Goal: Information Seeking & Learning: Learn about a topic

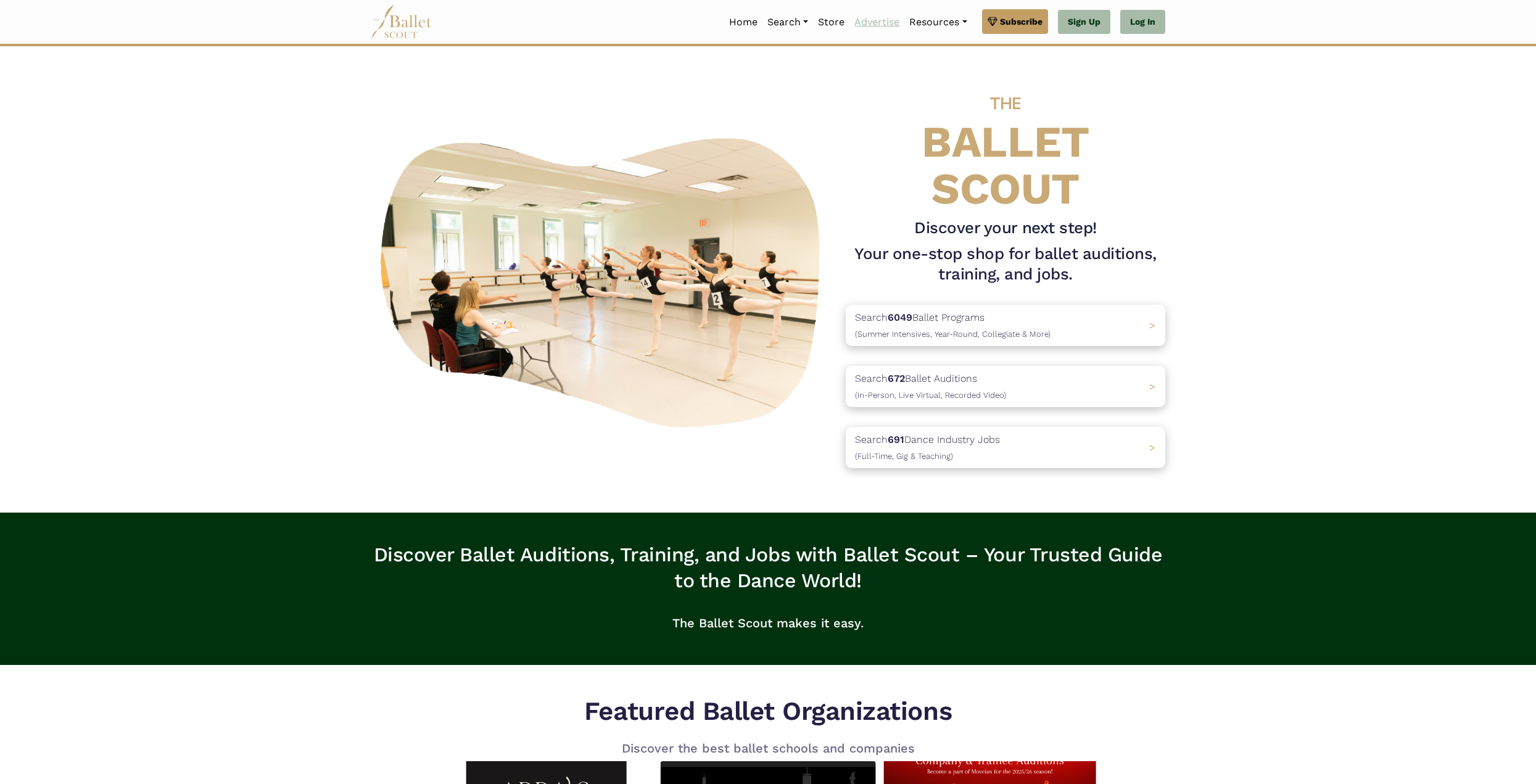
click at [860, 19] on link "Advertise" at bounding box center [877, 22] width 55 height 26
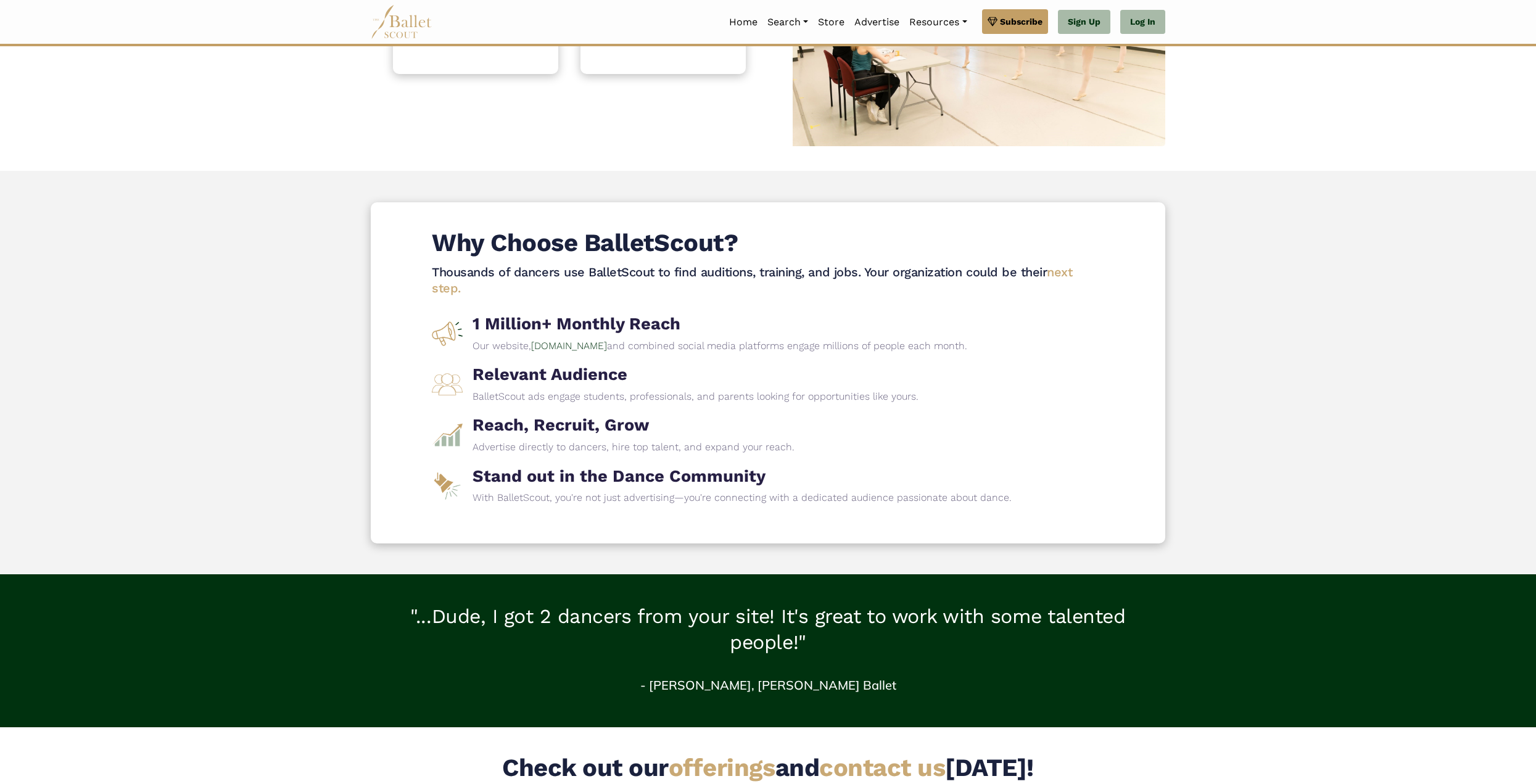
scroll to position [236, 0]
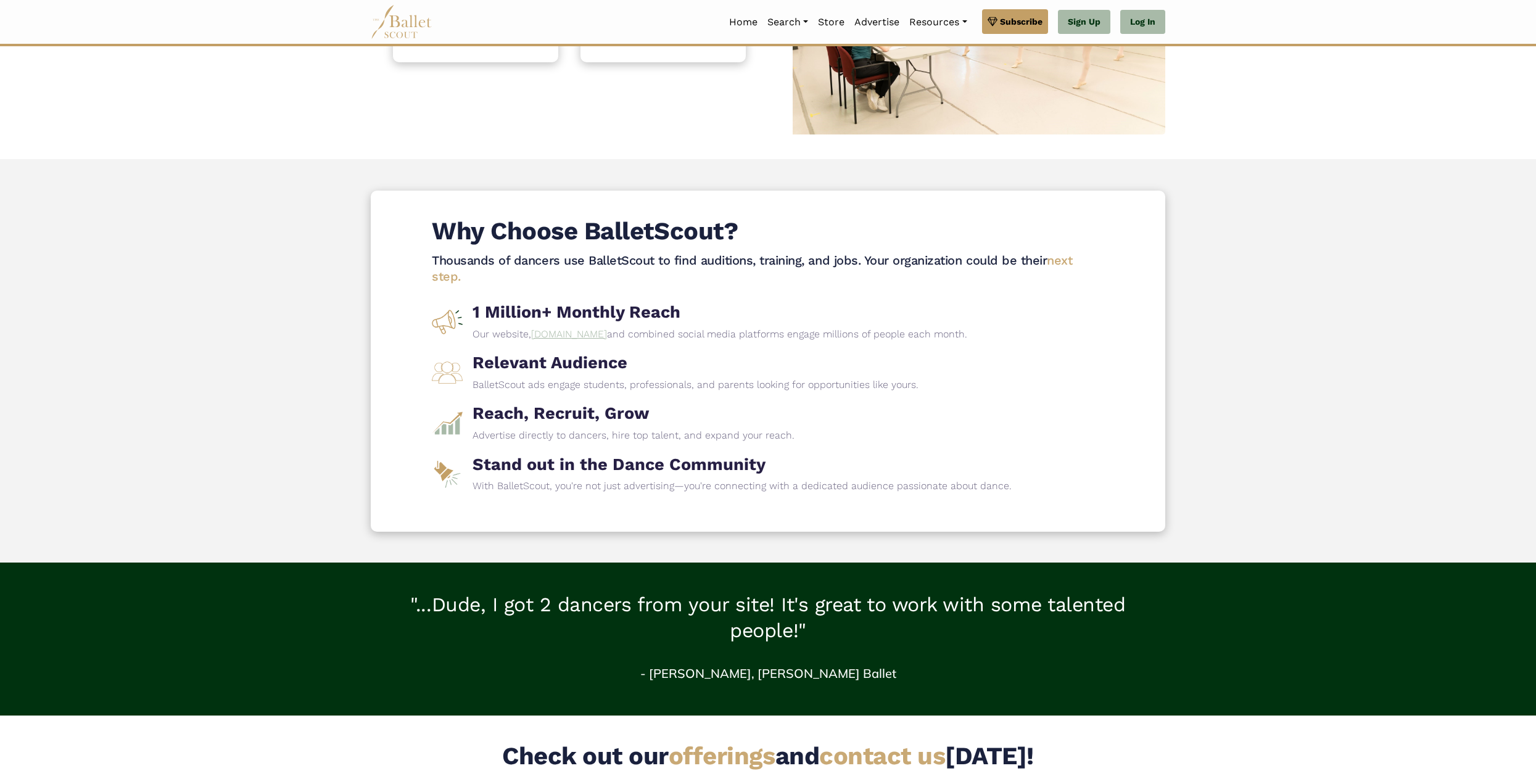
click at [598, 334] on link "www.balletscout.info" at bounding box center [570, 334] width 76 height 12
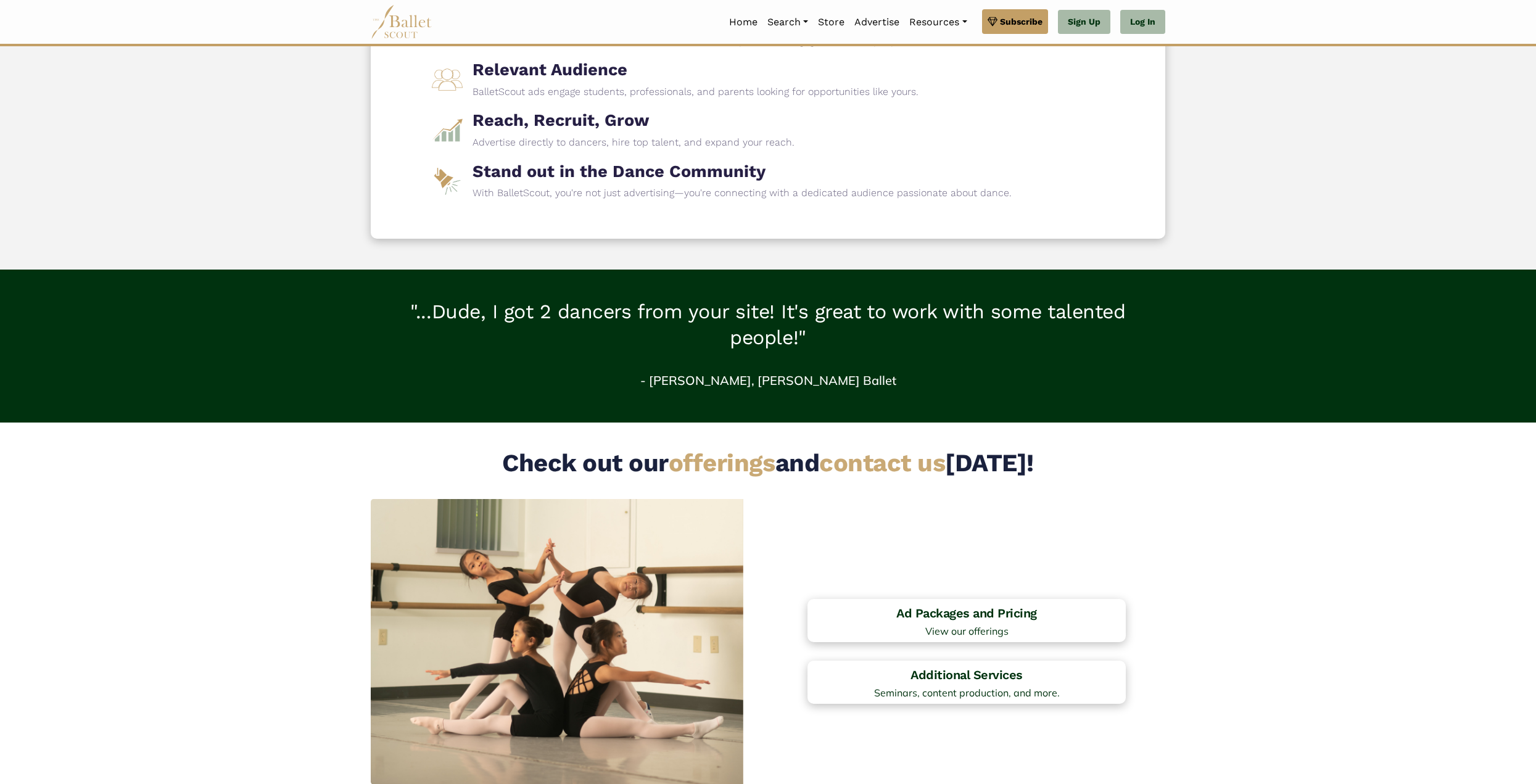
scroll to position [709, 0]
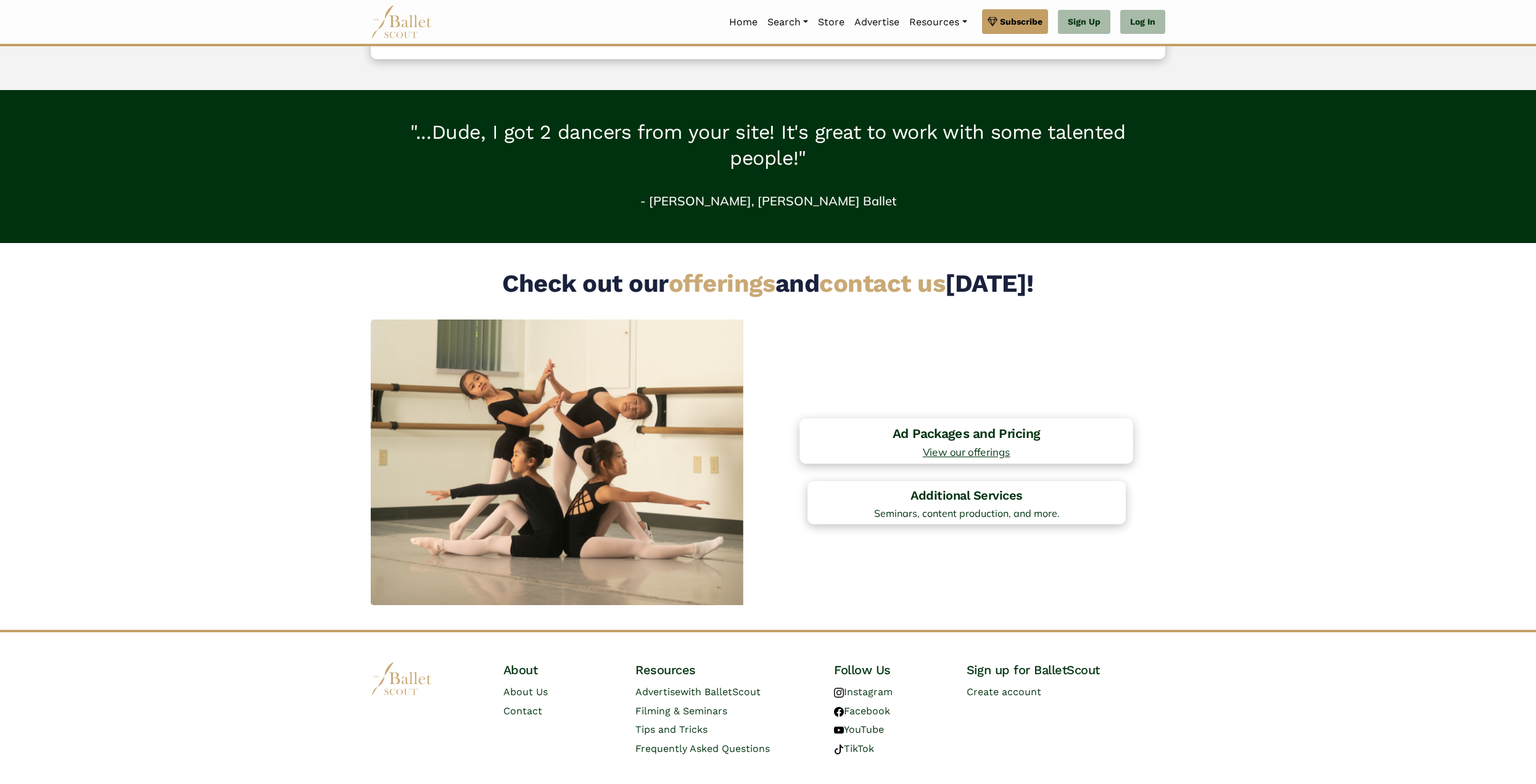
click at [935, 453] on span "View our offerings" at bounding box center [966, 451] width 321 height 10
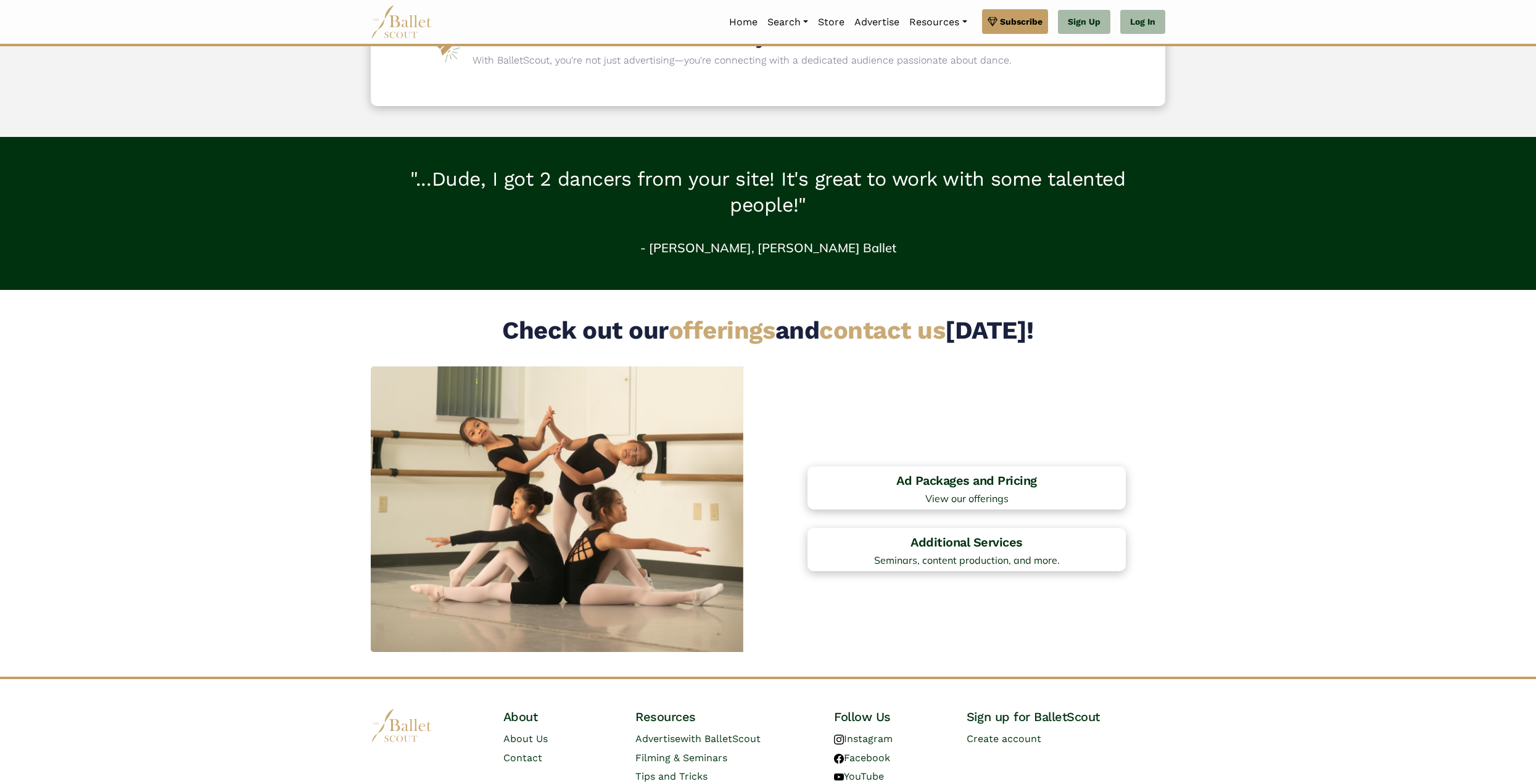
scroll to position [734, 0]
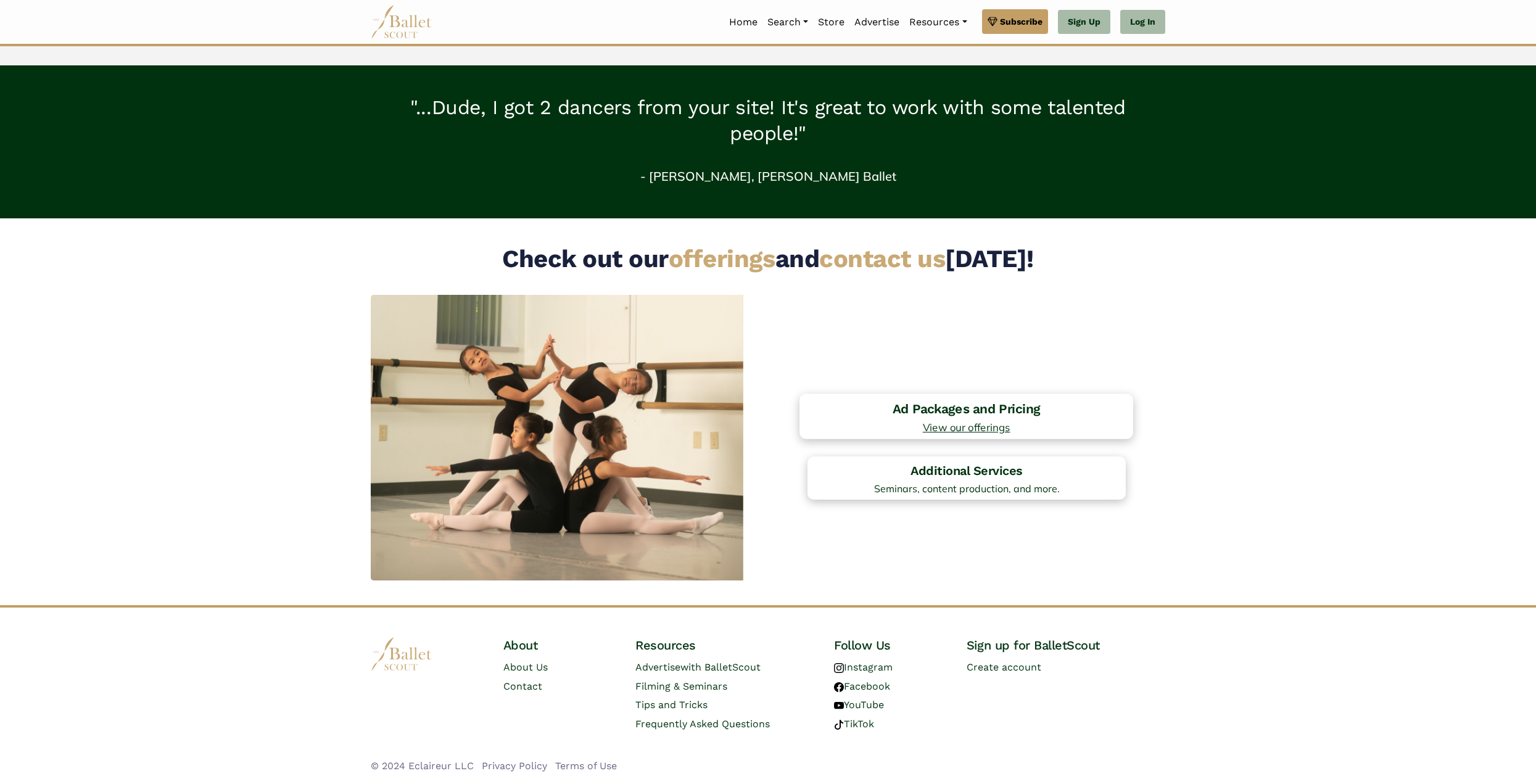
click at [907, 404] on h4 "Ad Packages and Pricing" at bounding box center [966, 408] width 321 height 16
click at [984, 494] on span "Seminars, content production, and more." at bounding box center [966, 488] width 321 height 10
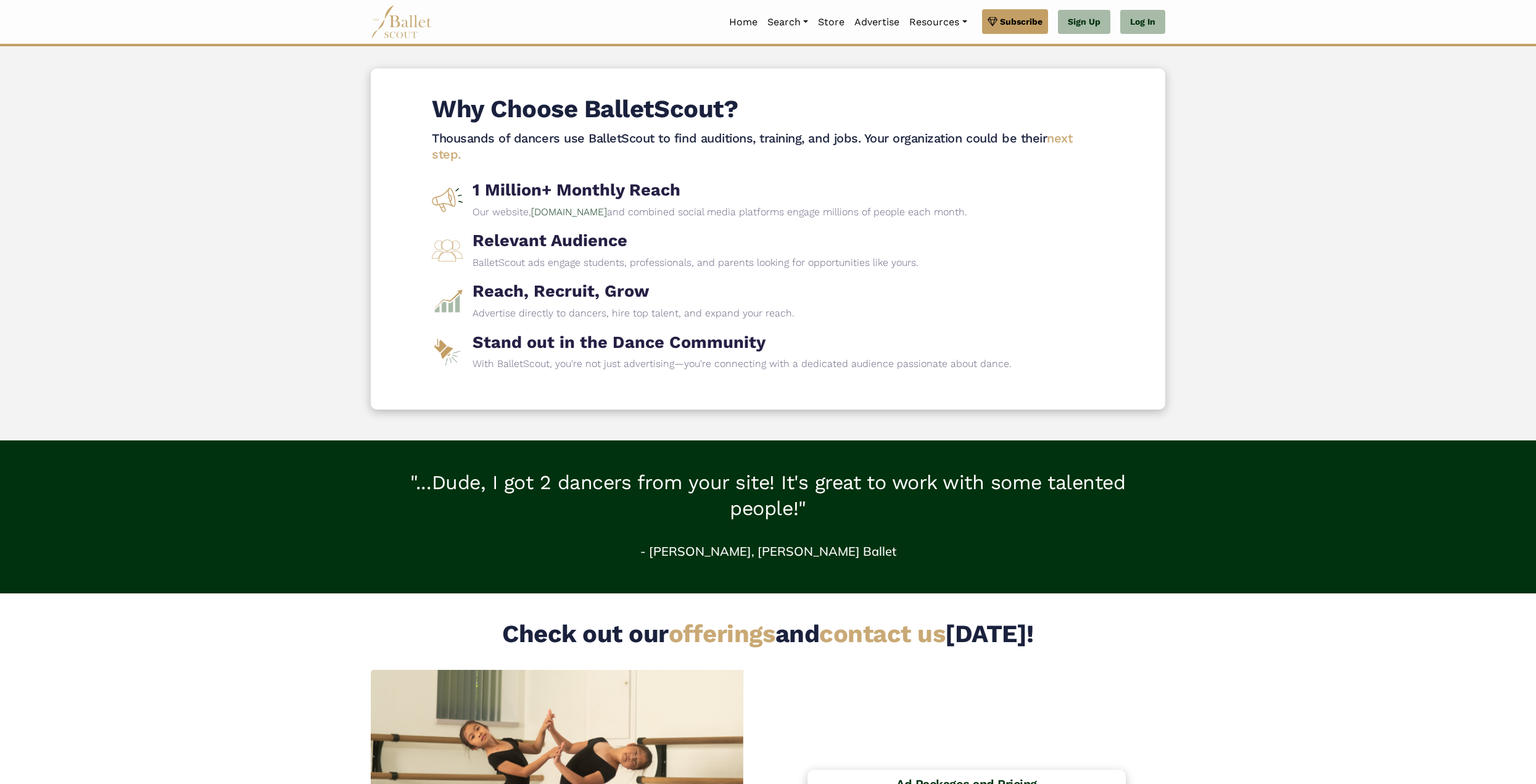
scroll to position [0, 0]
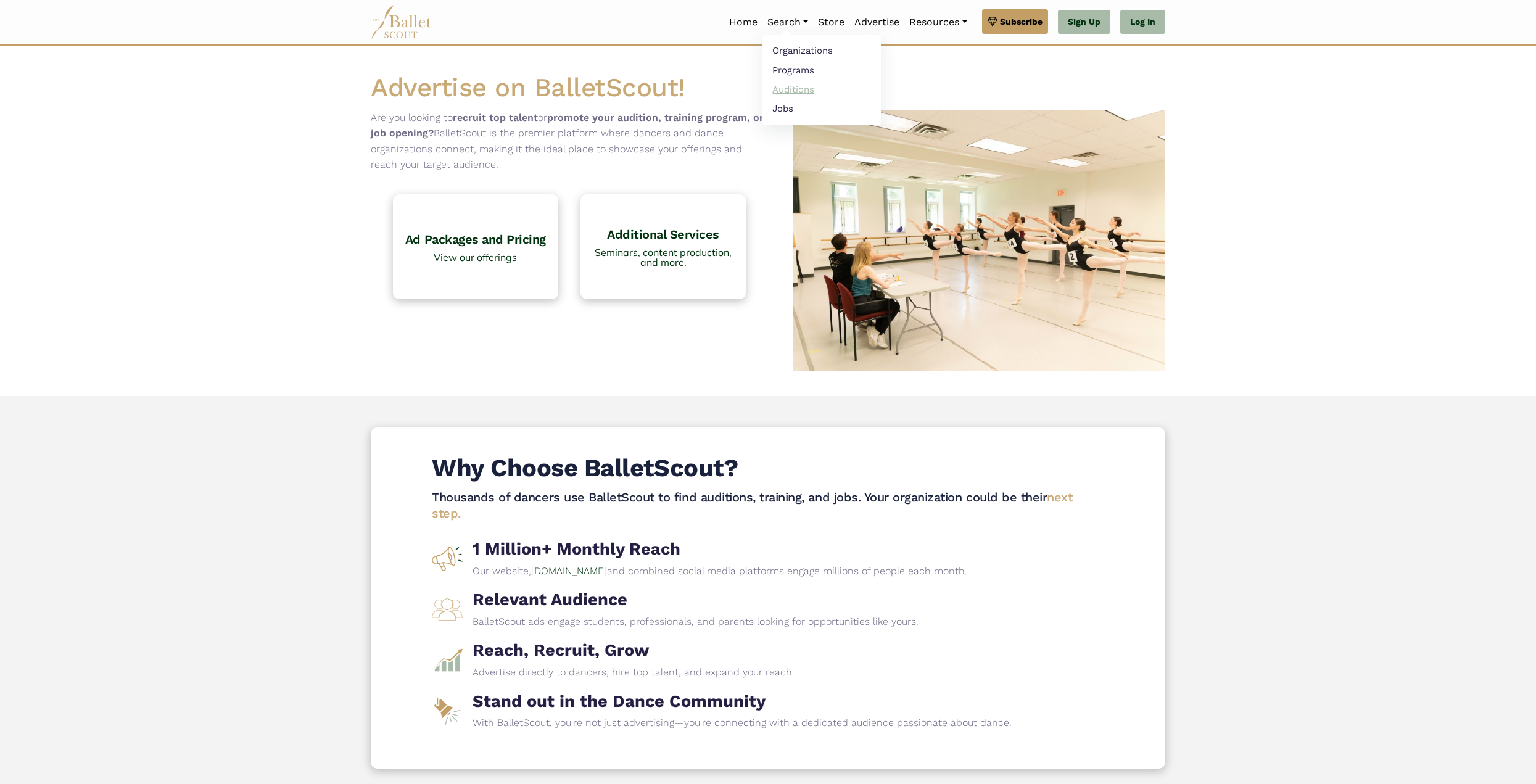
click at [789, 85] on link "Auditions" at bounding box center [822, 89] width 118 height 19
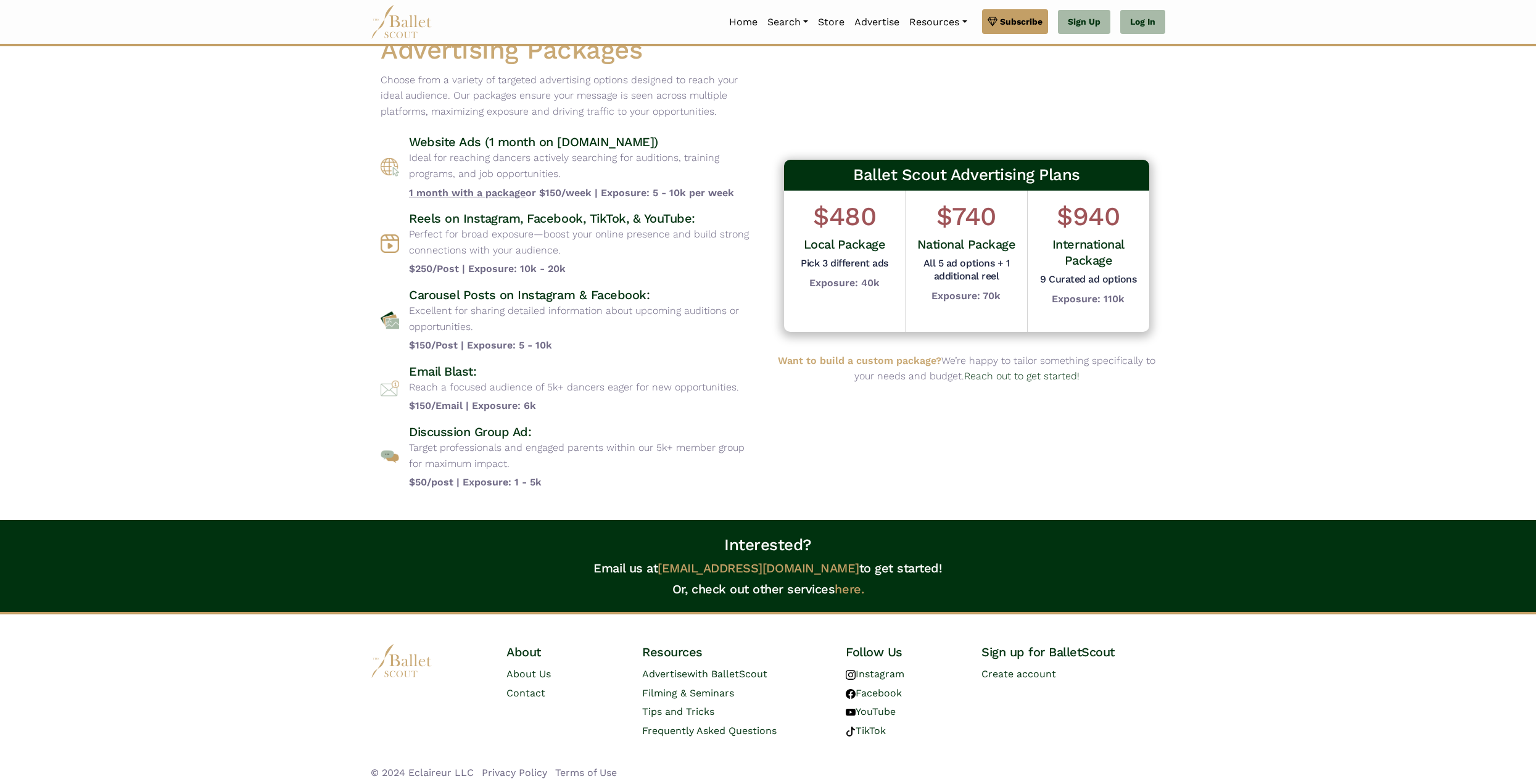
scroll to position [40, 0]
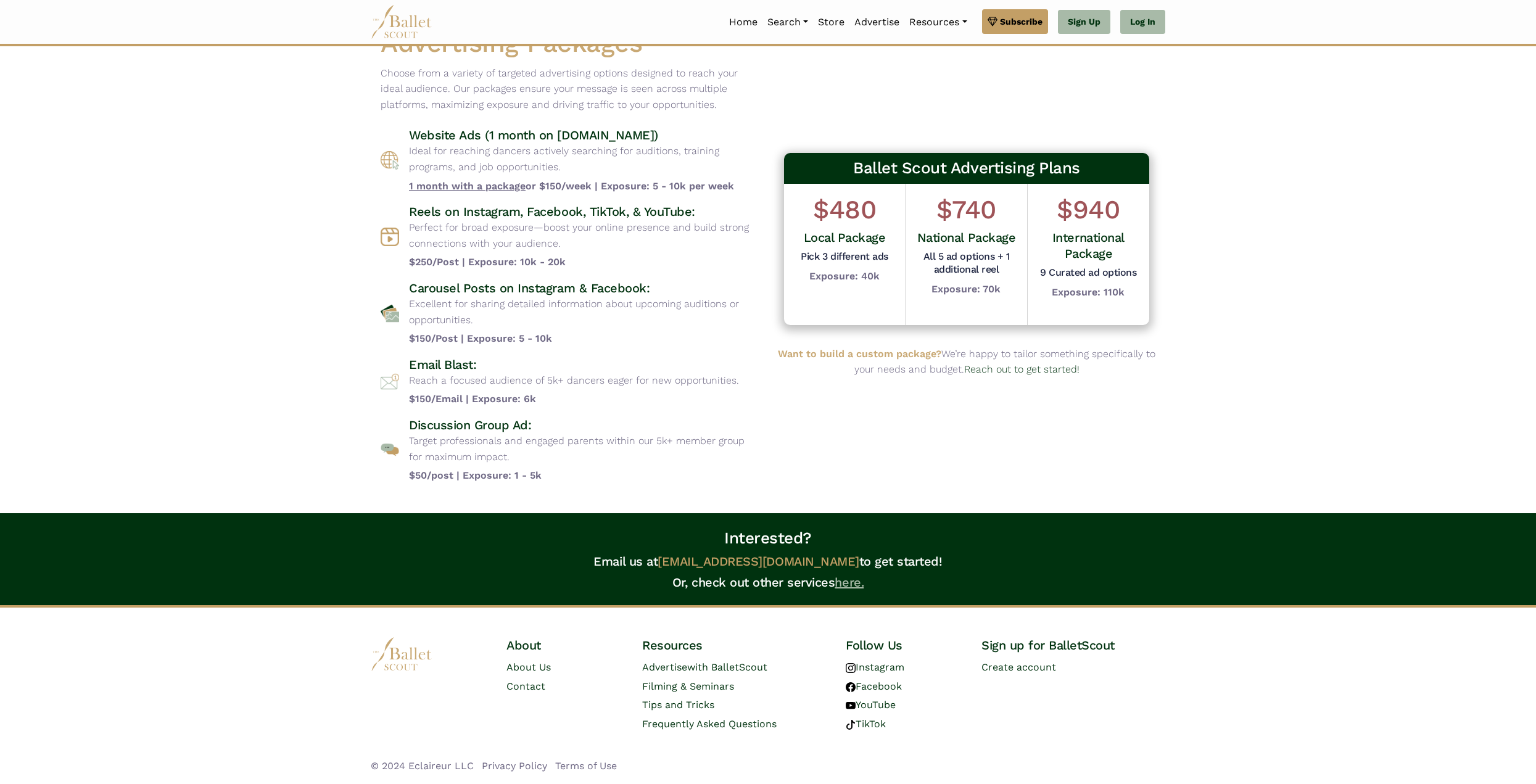
click at [851, 583] on link "here." at bounding box center [849, 582] width 29 height 15
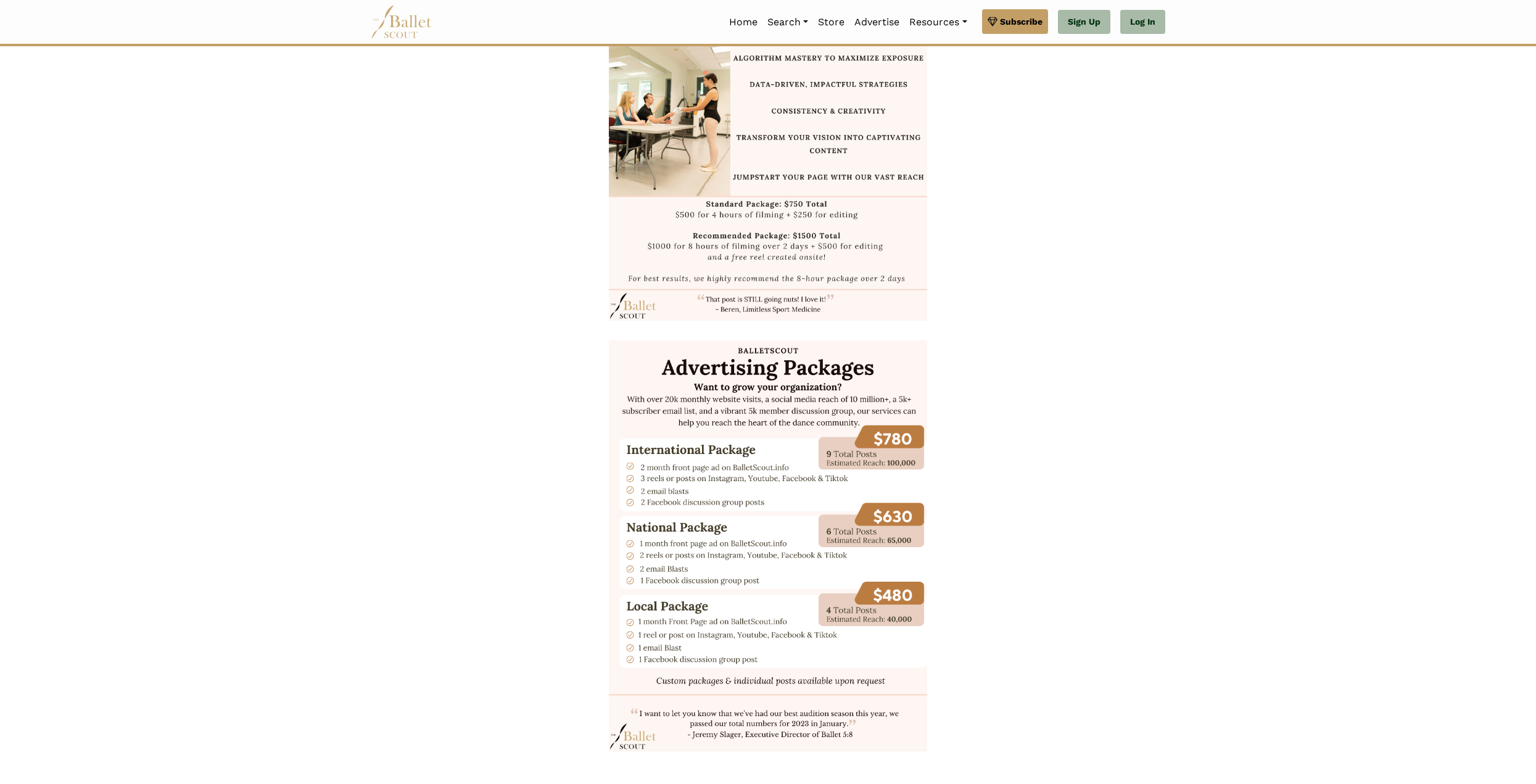
scroll to position [1115, 0]
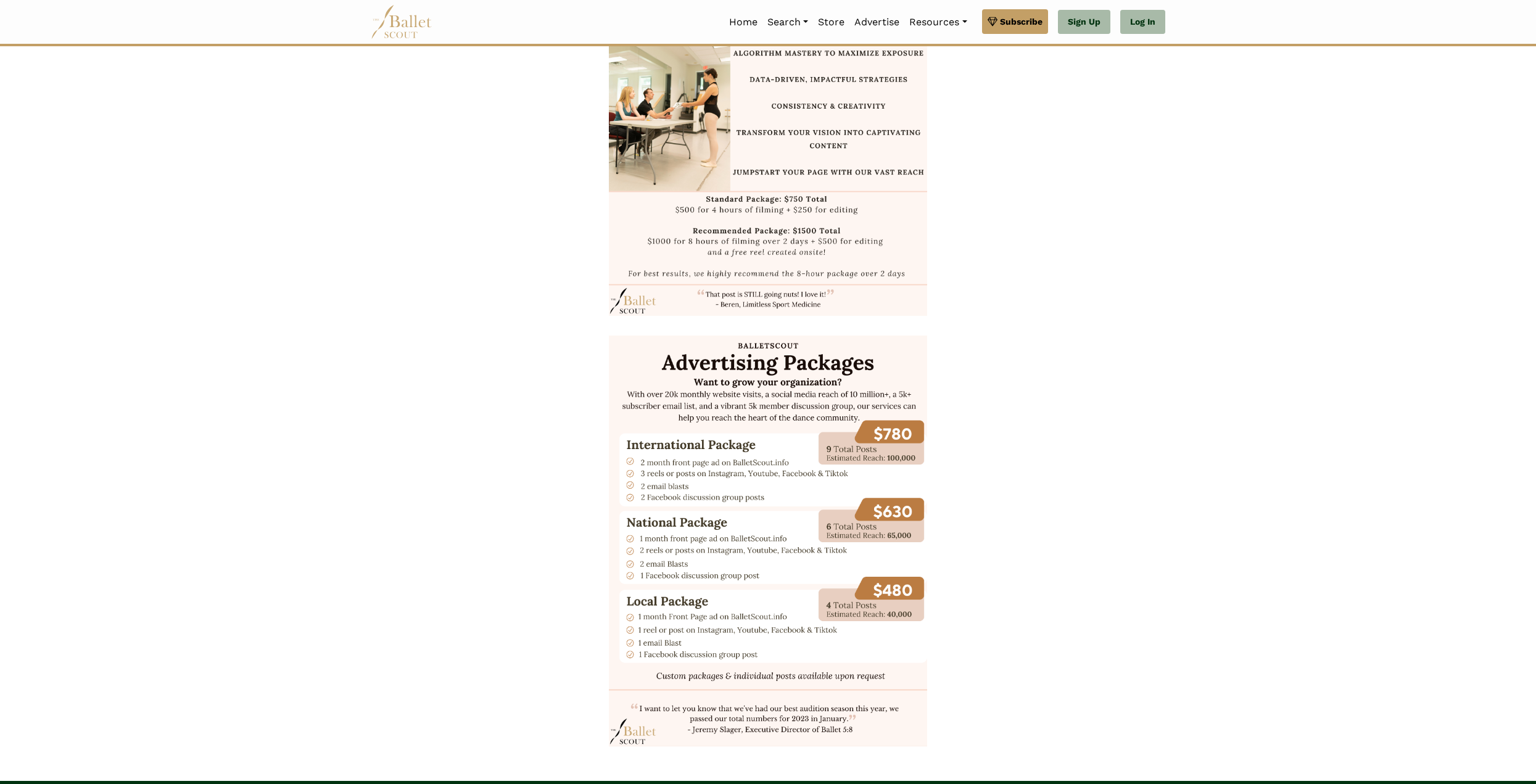
click at [752, 555] on img at bounding box center [768, 541] width 317 height 411
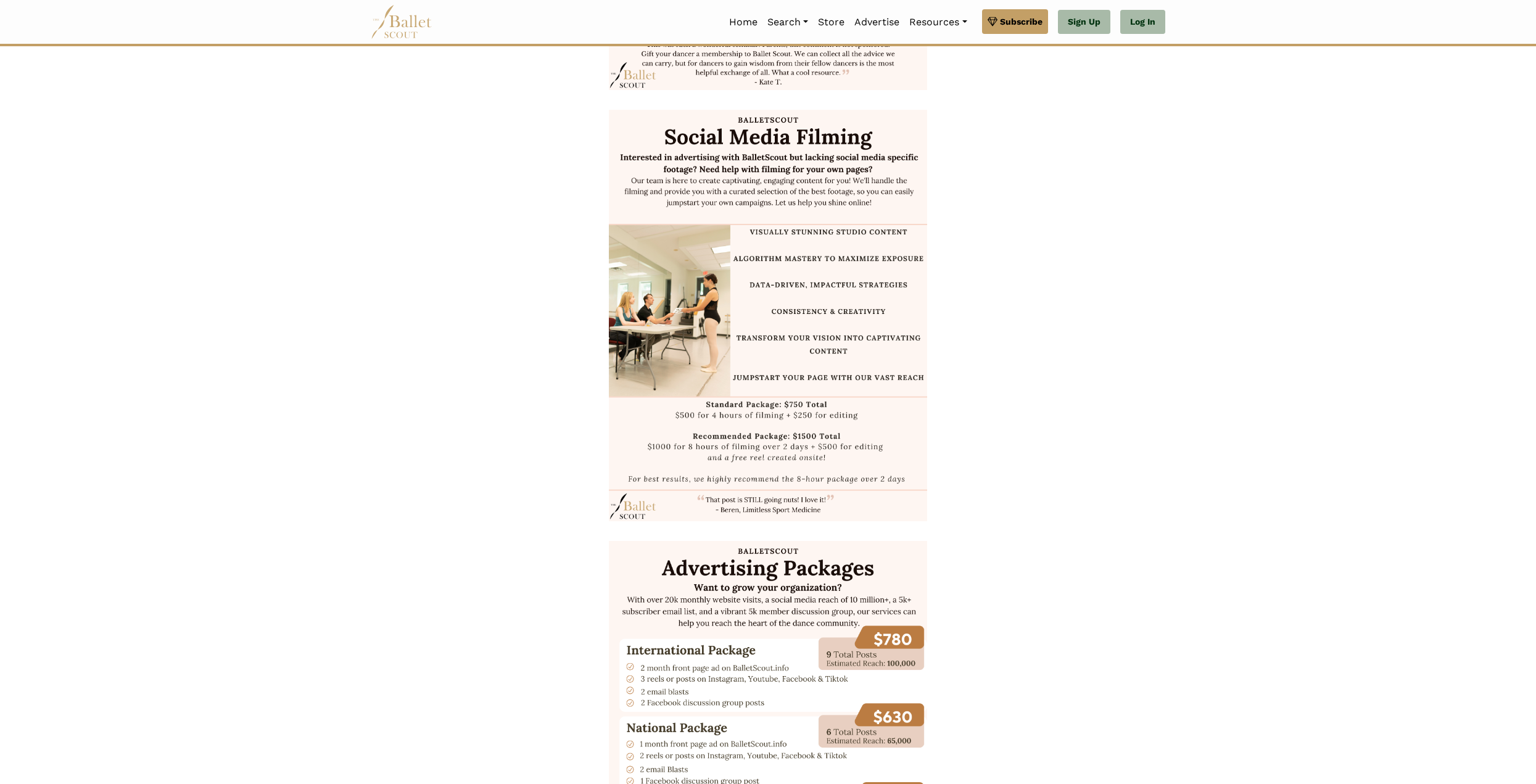
scroll to position [844, 0]
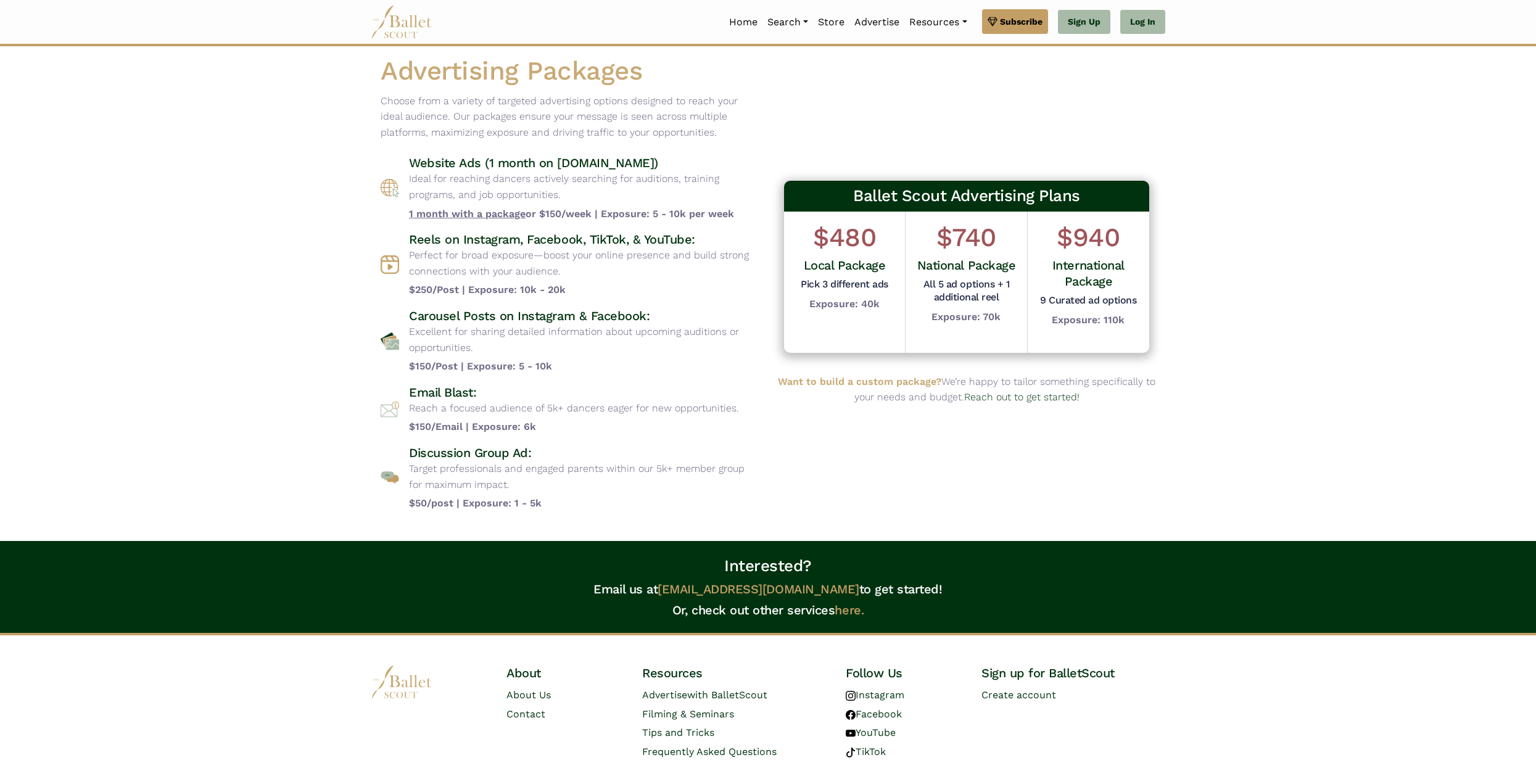
scroll to position [40, 0]
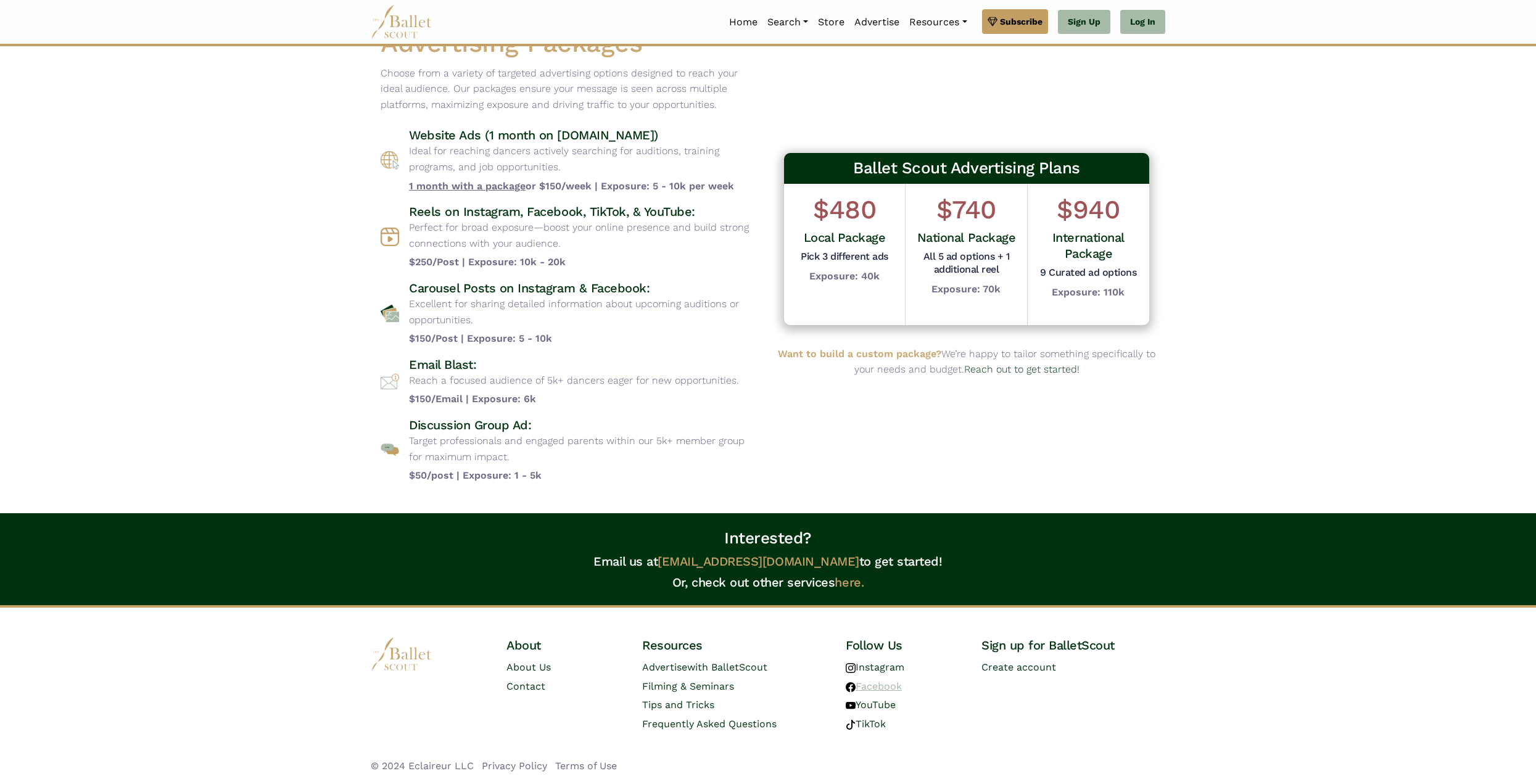
click at [873, 685] on link "Facebook" at bounding box center [874, 686] width 56 height 12
click at [885, 701] on link "YouTube" at bounding box center [871, 704] width 50 height 12
click at [869, 725] on link "TikTok" at bounding box center [866, 723] width 40 height 12
click at [723, 723] on span "Frequently Asked Questions" at bounding box center [709, 723] width 135 height 12
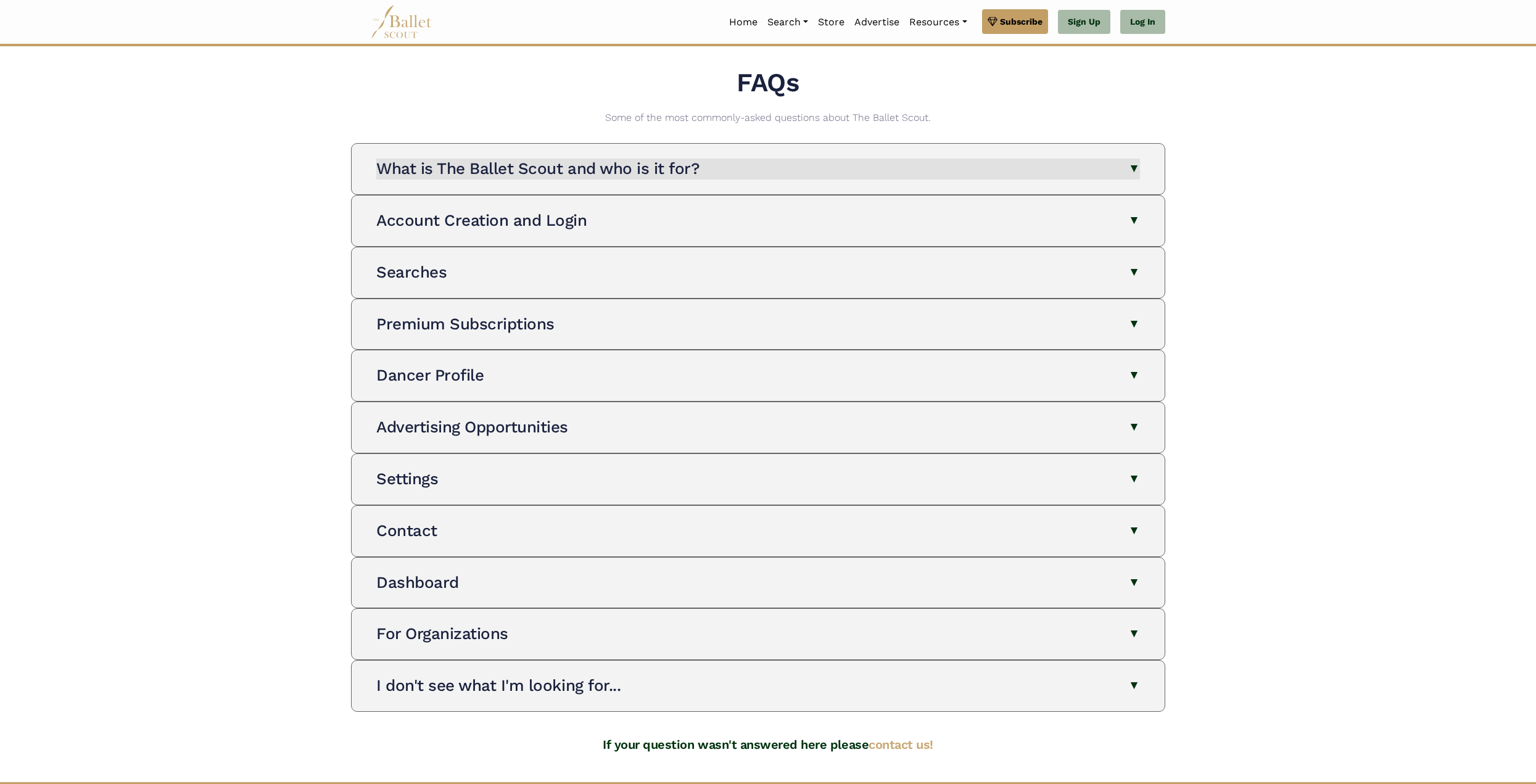
click at [560, 163] on h3 "What is The Ballet Scout and who is it for?" at bounding box center [538, 169] width 323 height 19
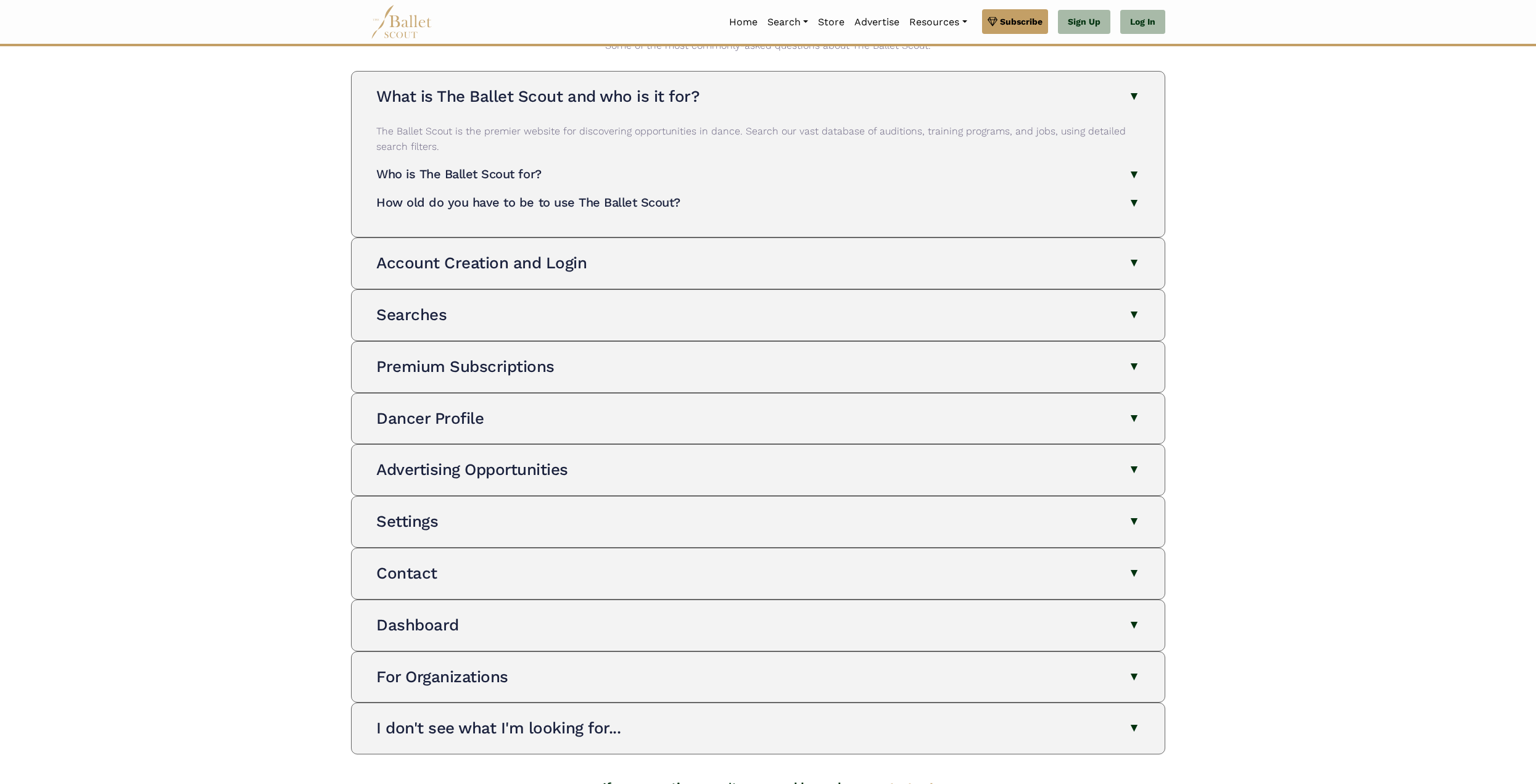
scroll to position [225, 0]
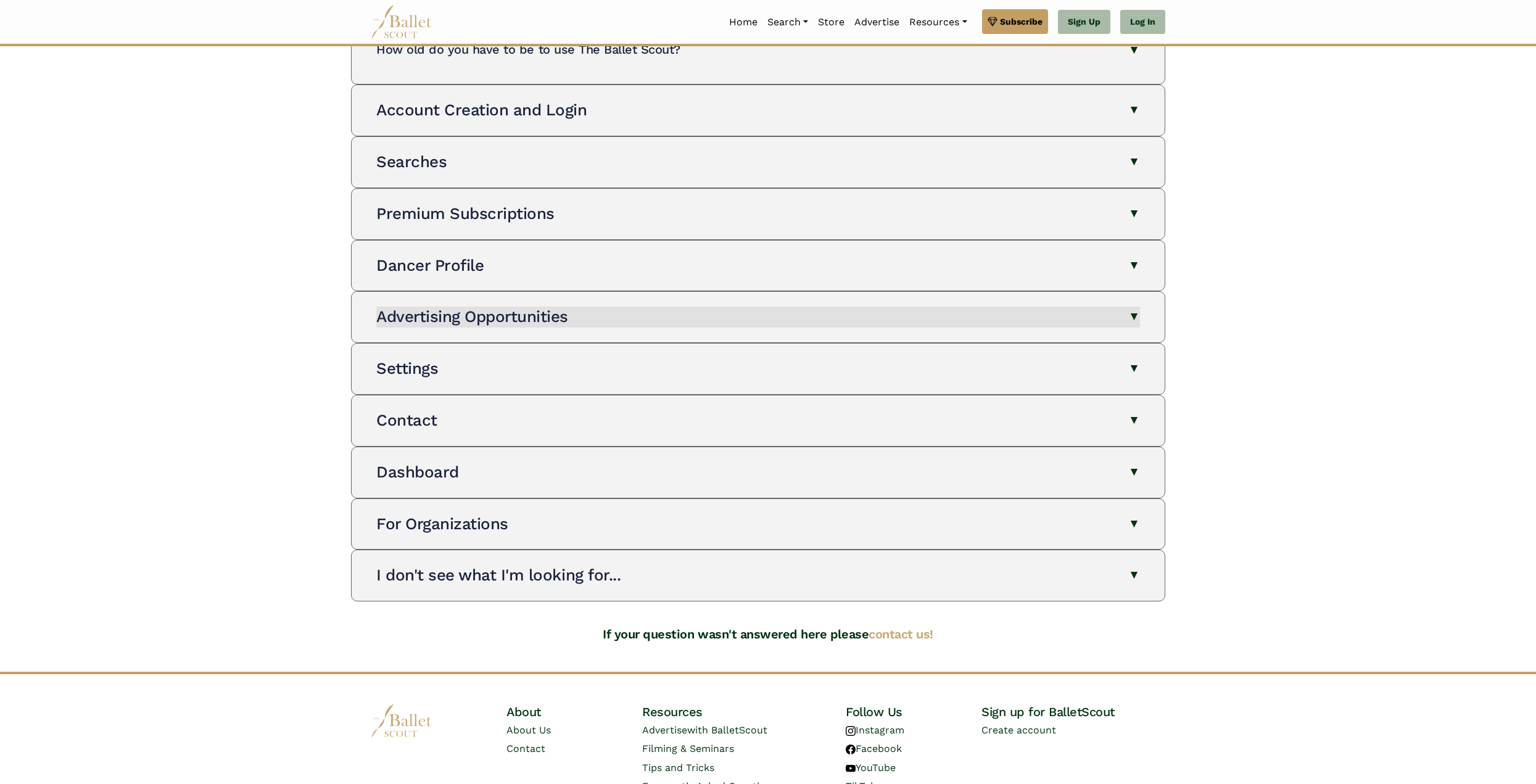
click at [429, 319] on h3 "Advertising Opportunities" at bounding box center [472, 317] width 192 height 19
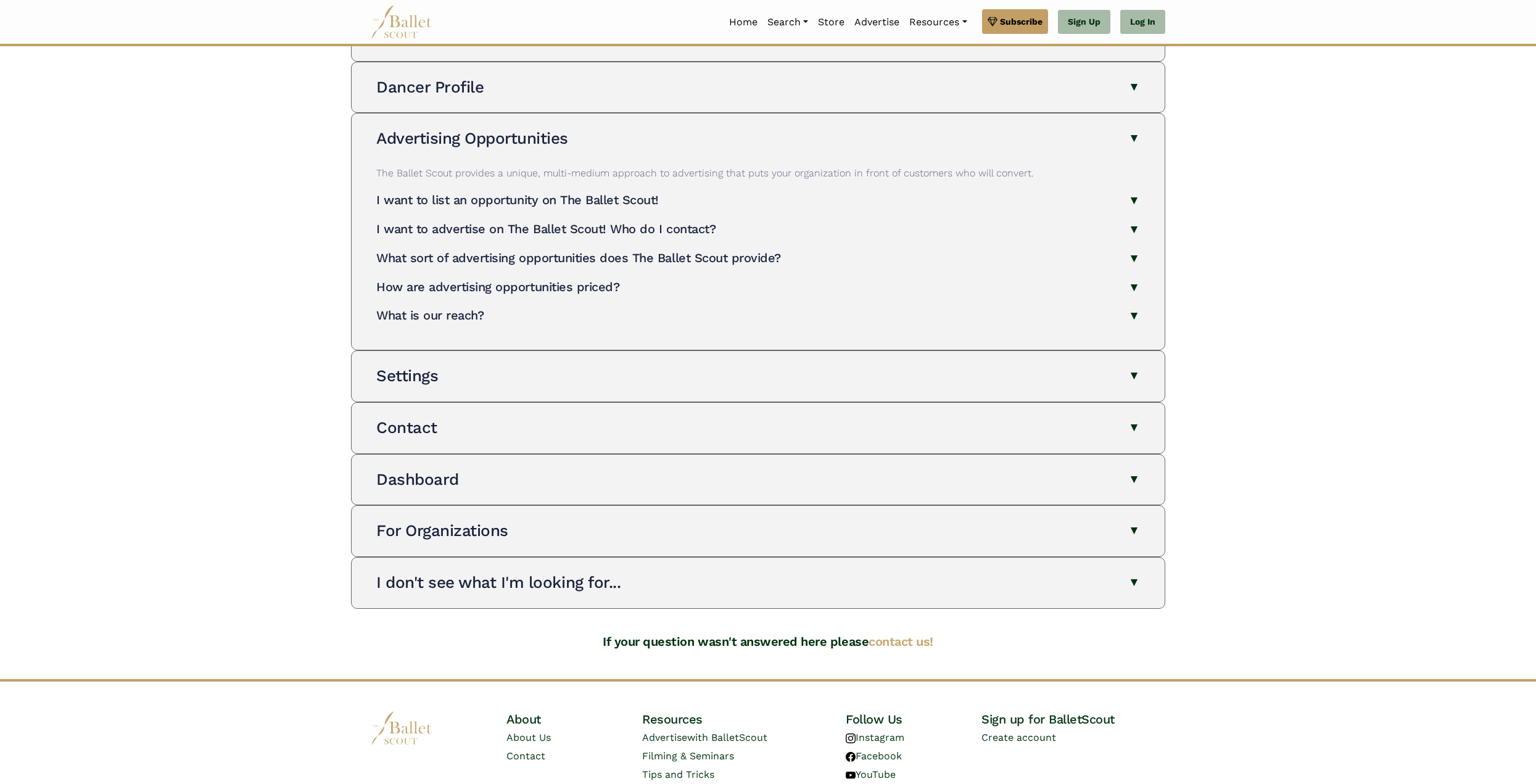
scroll to position [442, 0]
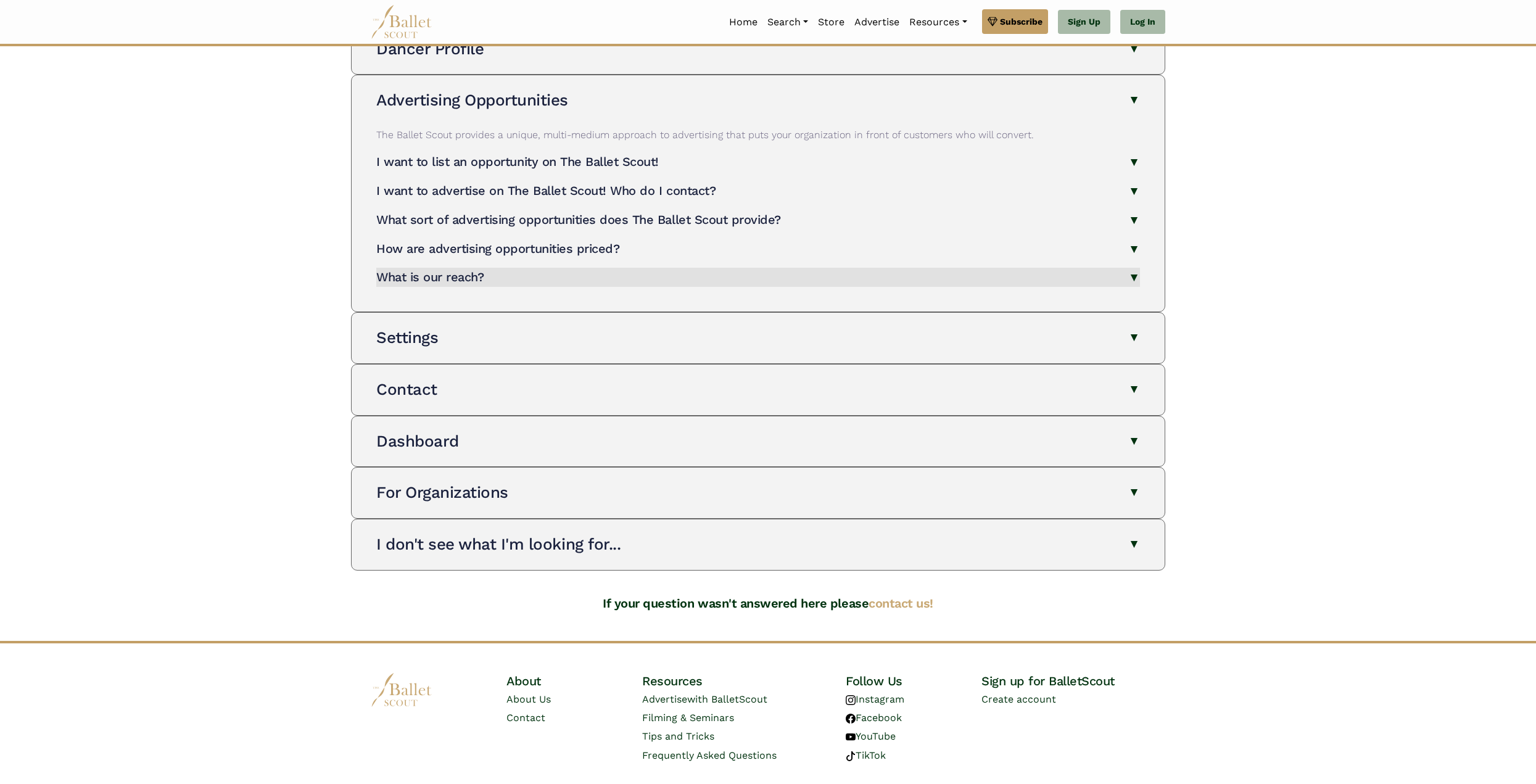
click at [460, 280] on h4 "What is our reach?" at bounding box center [430, 276] width 107 height 15
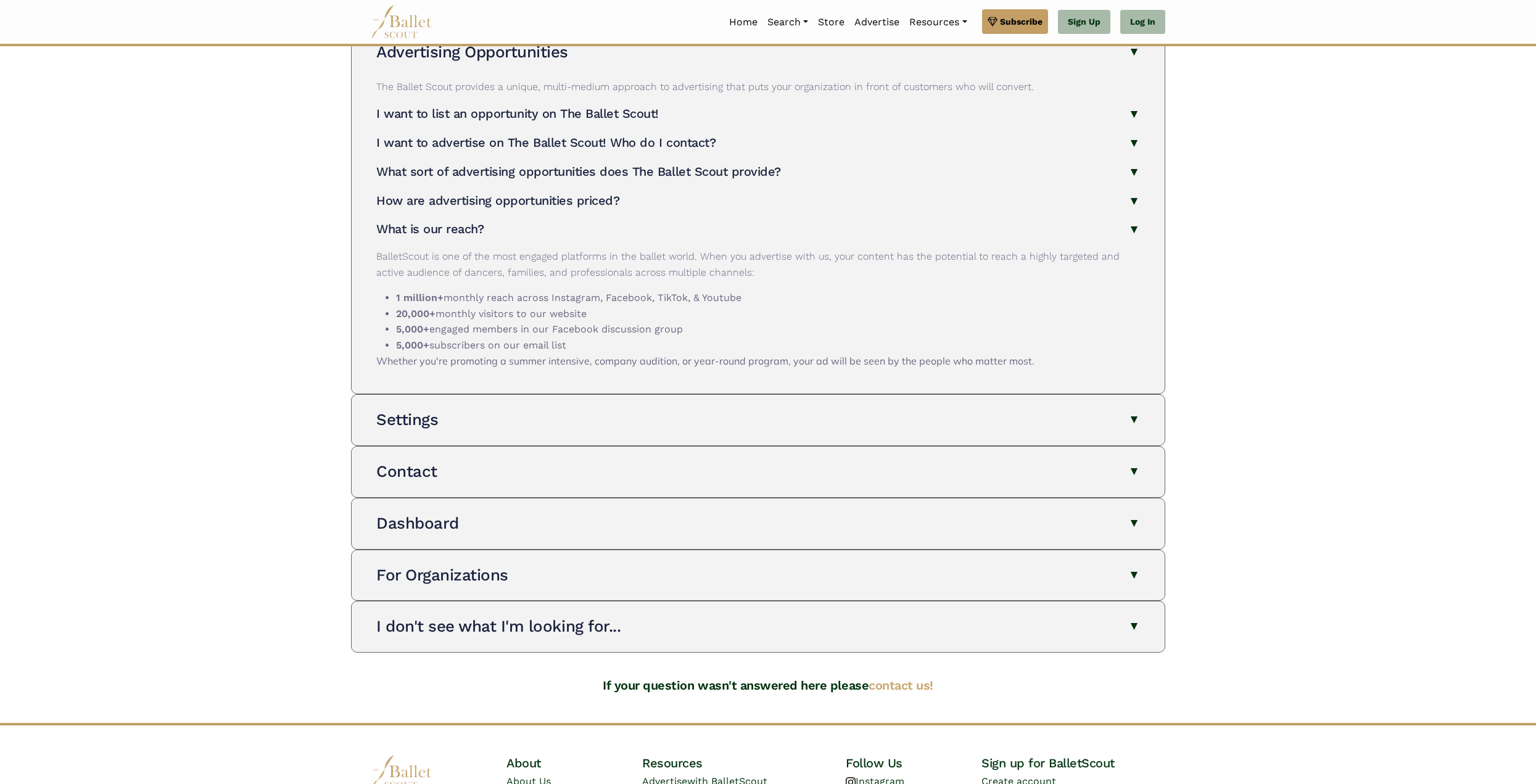
scroll to position [229, 0]
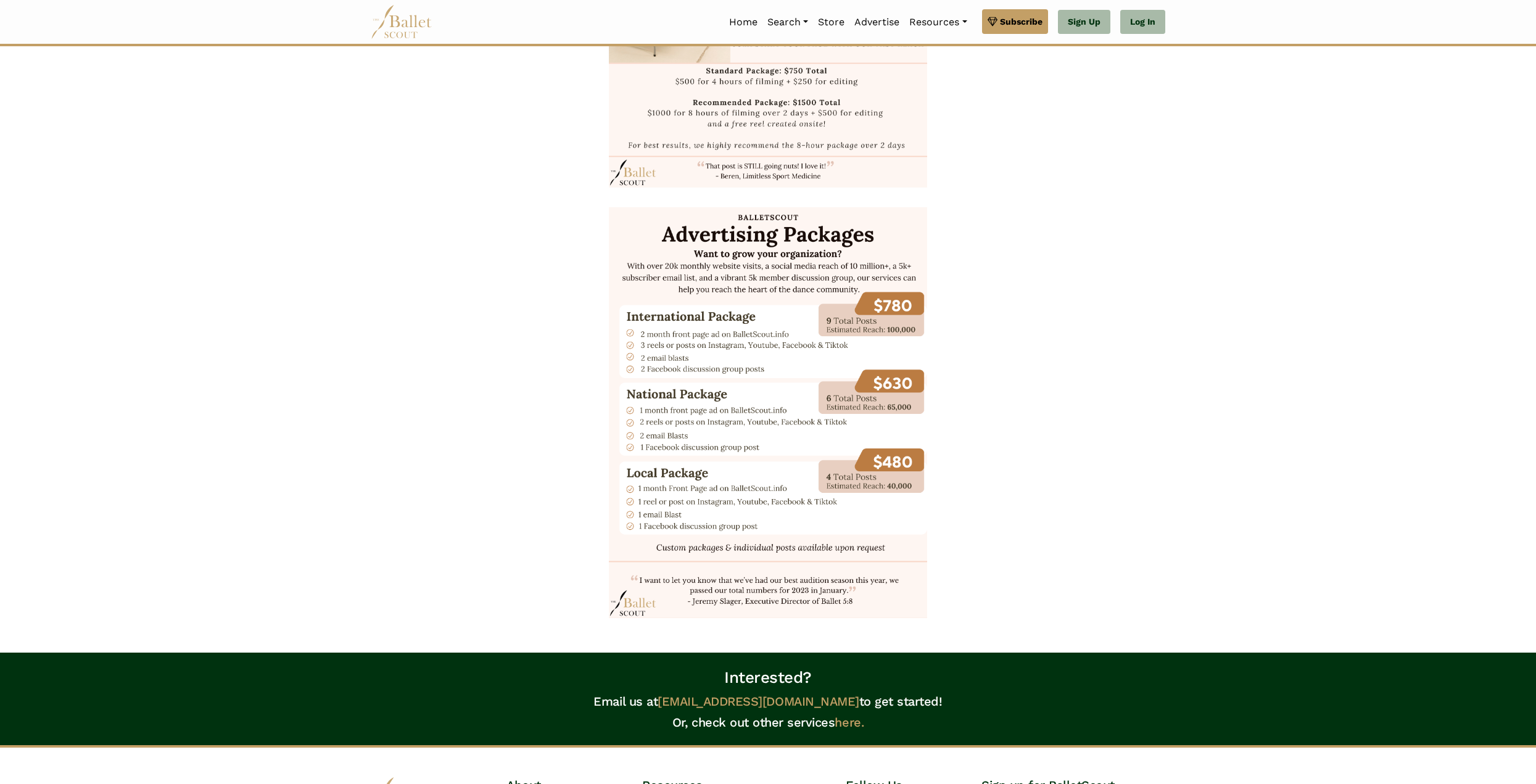
scroll to position [1241, 0]
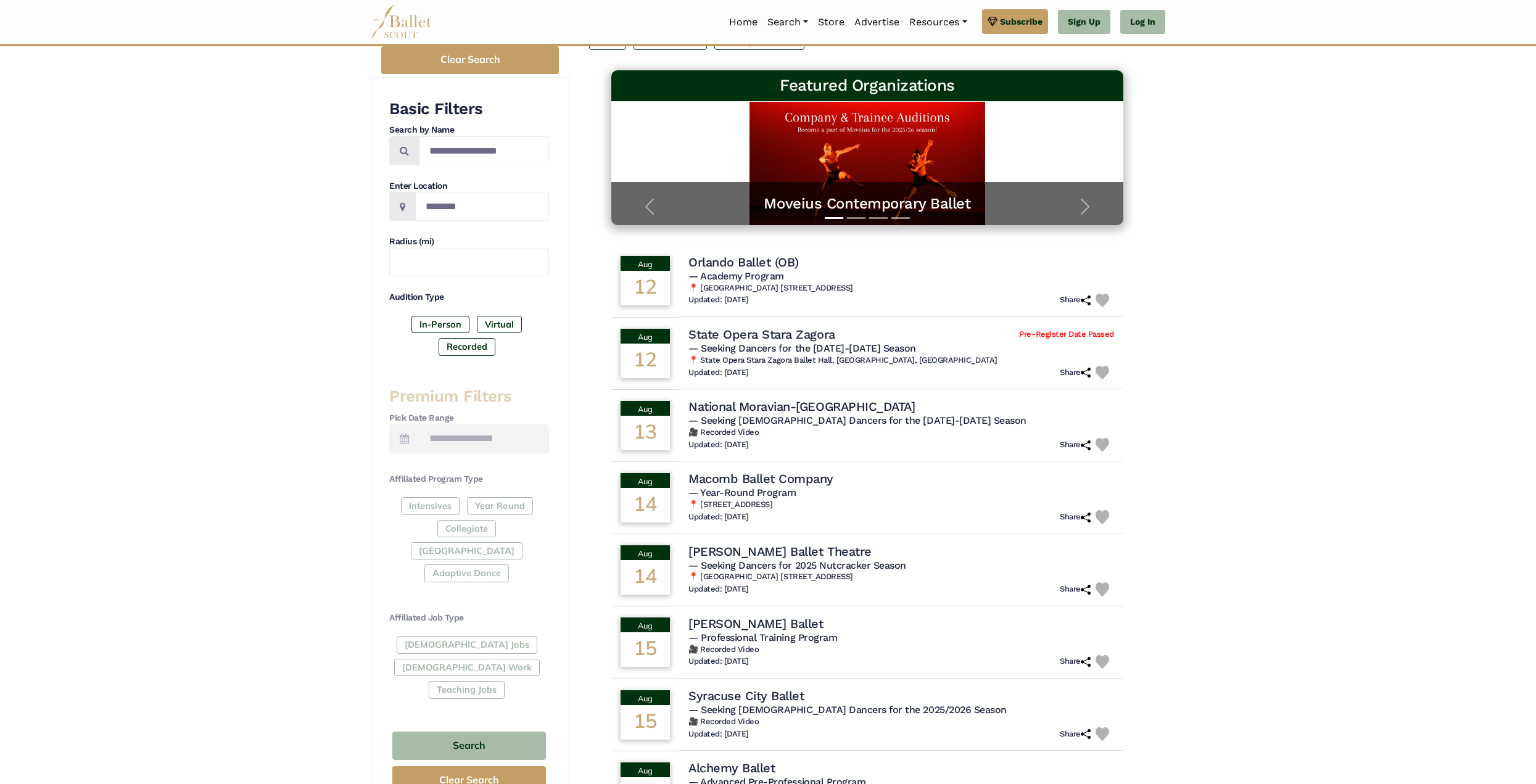
scroll to position [172, 0]
click at [474, 198] on input "Location" at bounding box center [482, 206] width 134 height 29
type input "**********"
click at [300, 270] on div "**********" at bounding box center [768, 548] width 1536 height 1211
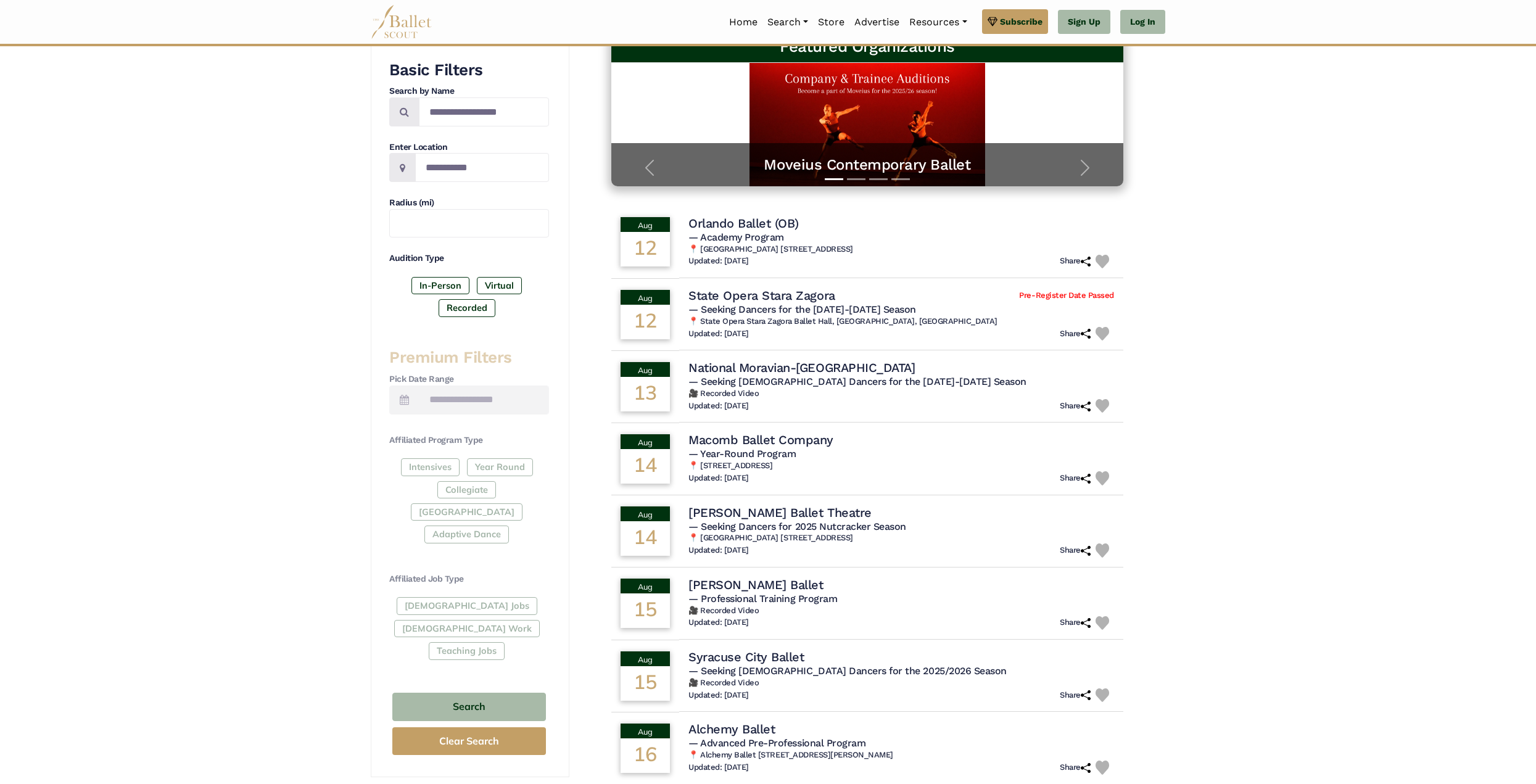
scroll to position [287, 0]
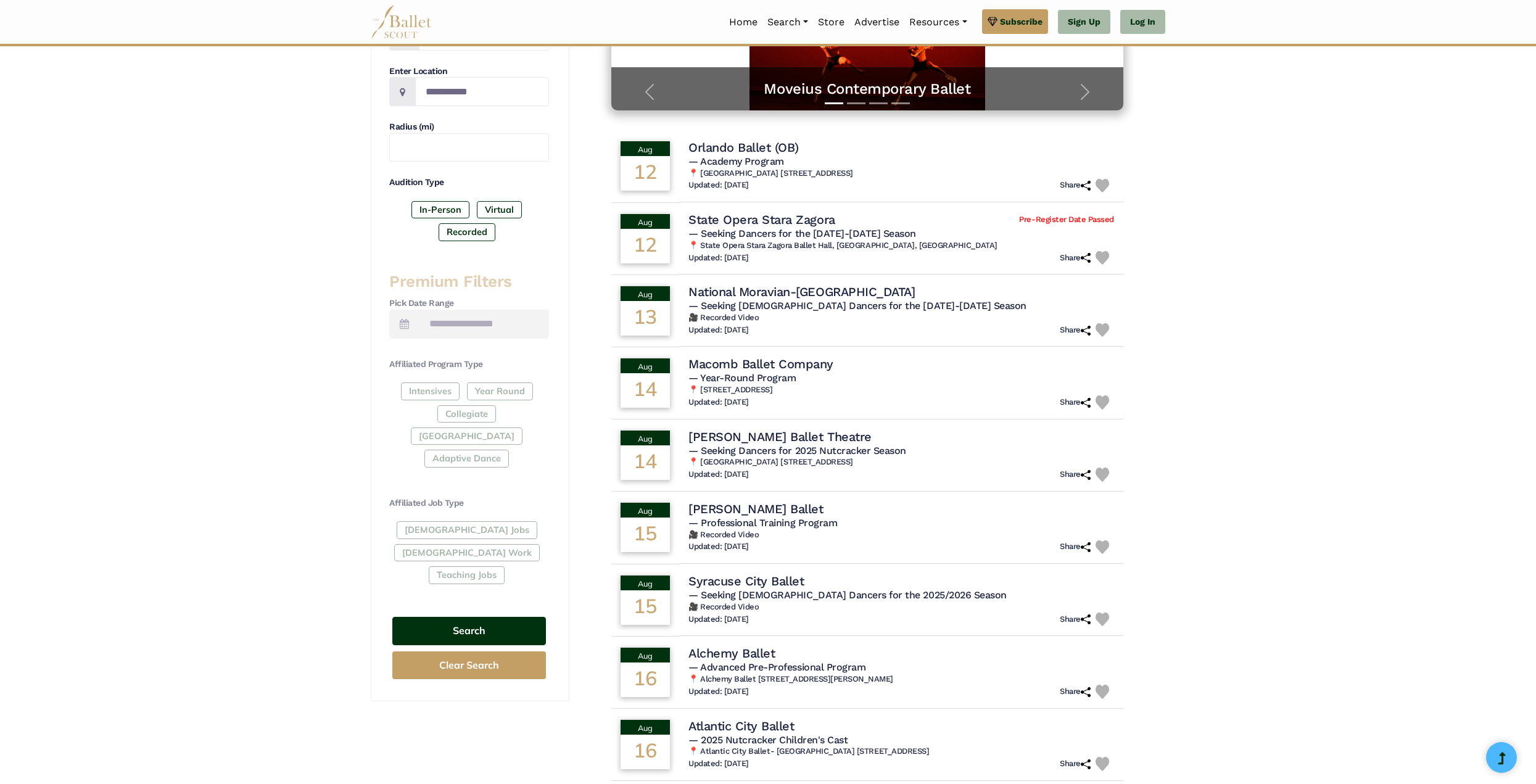
click at [502, 617] on button "Search" at bounding box center [468, 631] width 153 height 29
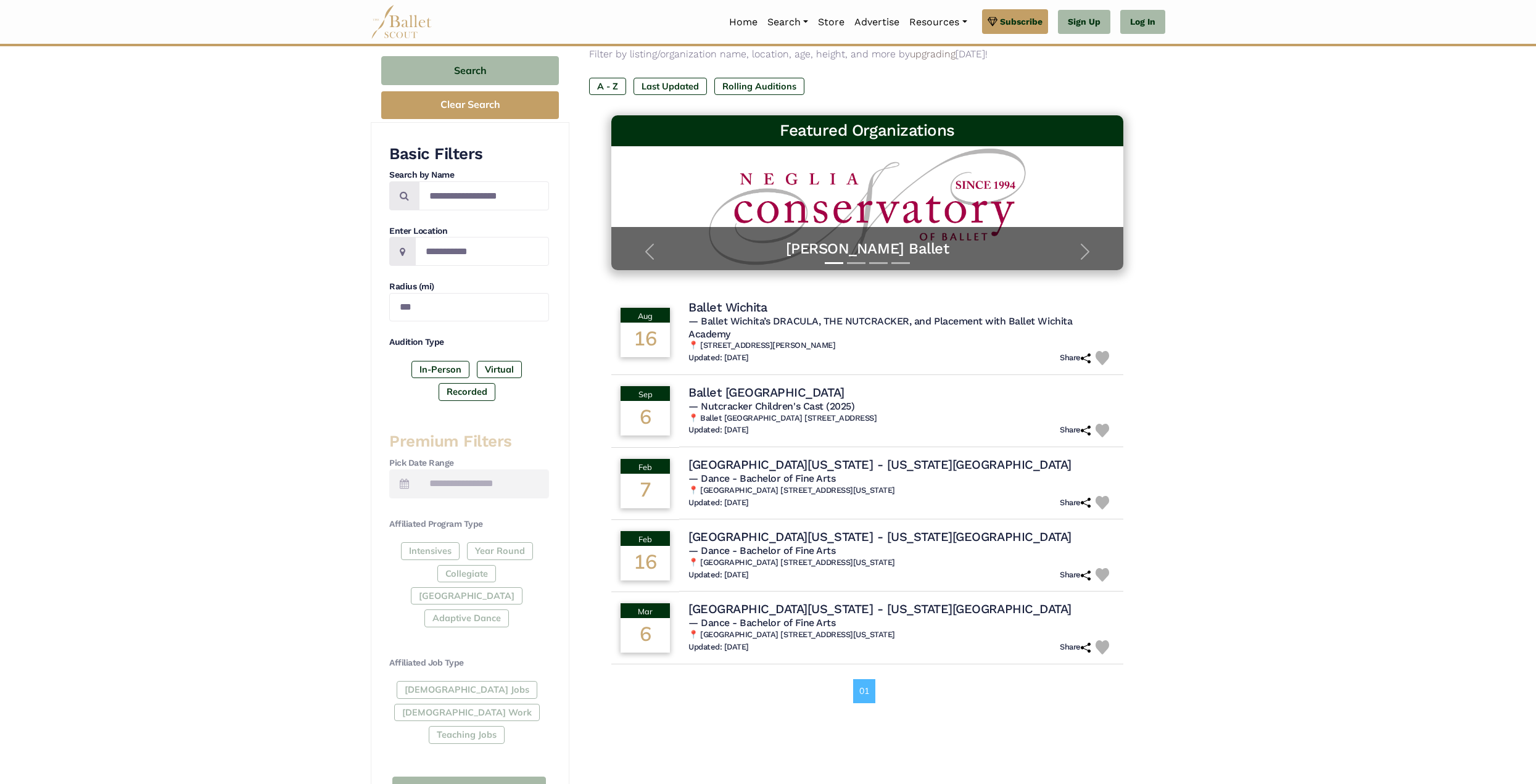
scroll to position [138, 0]
